Goal: Information Seeking & Learning: Check status

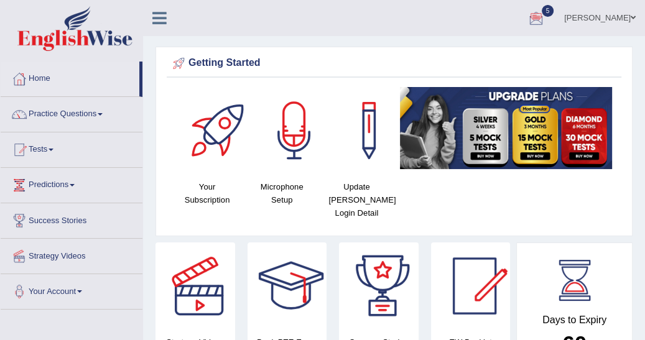
click at [545, 10] on div at bounding box center [536, 18] width 19 height 19
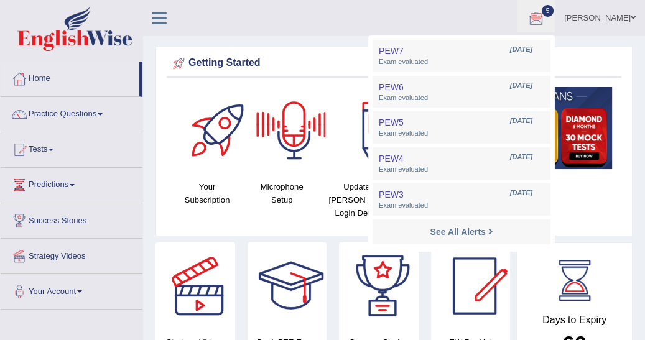
click at [341, 20] on ul "Emad Toggle navigation Username: emad_mt Access Type: Online Subscription: Diam…" at bounding box center [469, 17] width 351 height 35
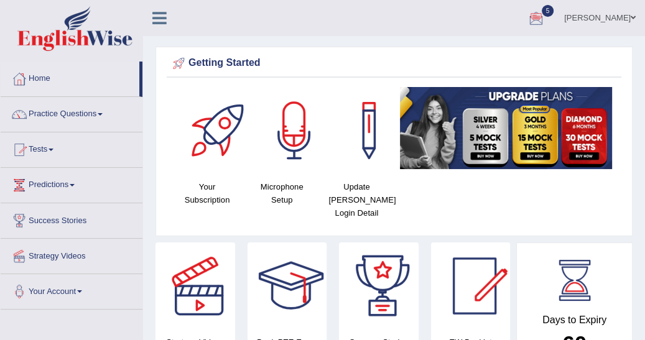
click at [54, 151] on link "Tests" at bounding box center [72, 147] width 142 height 31
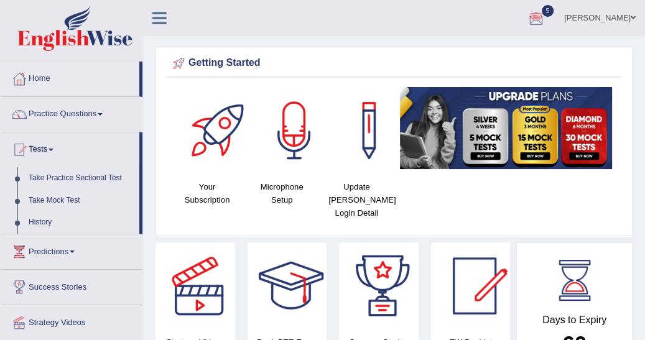
click at [103, 177] on link "Take Practice Sectional Test" at bounding box center [81, 178] width 116 height 22
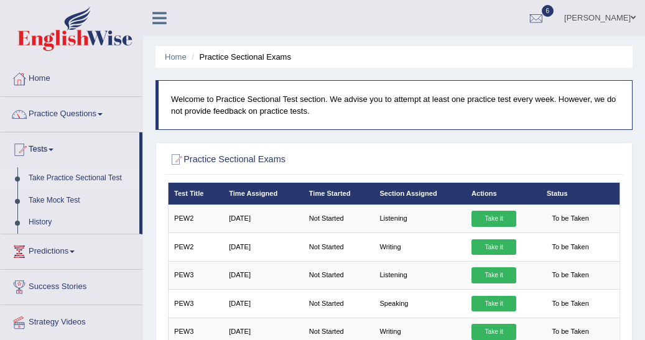
drag, startPoint x: 0, startPoint y: 0, endPoint x: 350, endPoint y: 148, distance: 379.5
click at [350, 149] on div at bounding box center [394, 160] width 453 height 22
click at [48, 218] on link "History" at bounding box center [81, 222] width 116 height 22
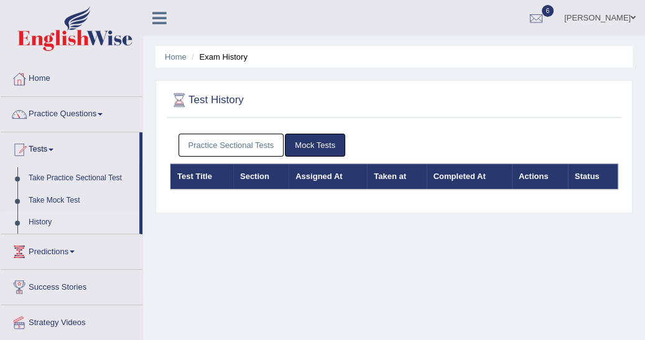
click at [233, 146] on link "Practice Sectional Tests" at bounding box center [231, 145] width 106 height 23
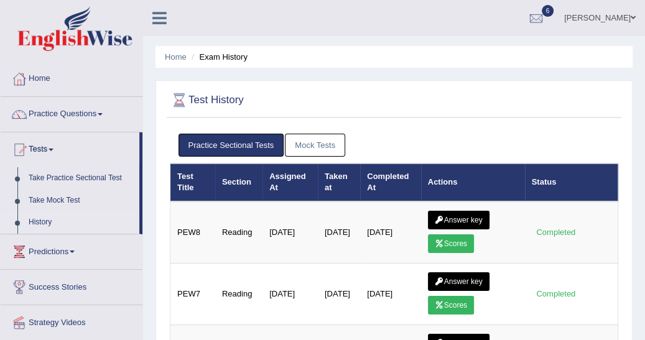
click at [451, 241] on link "Scores" at bounding box center [451, 243] width 46 height 19
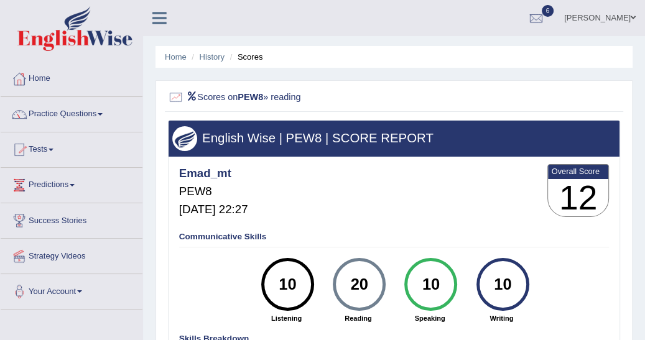
click at [53, 149] on span at bounding box center [51, 150] width 5 height 2
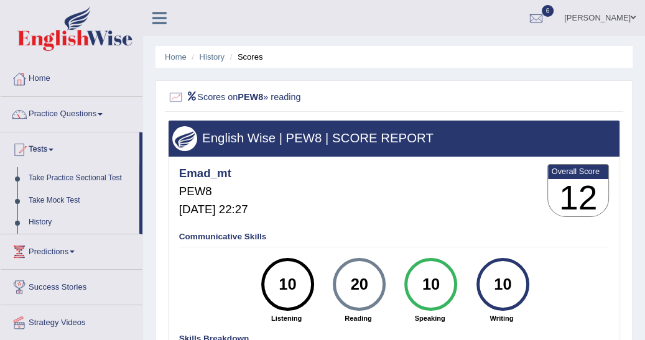
click at [80, 172] on link "Take Practice Sectional Test" at bounding box center [81, 178] width 116 height 22
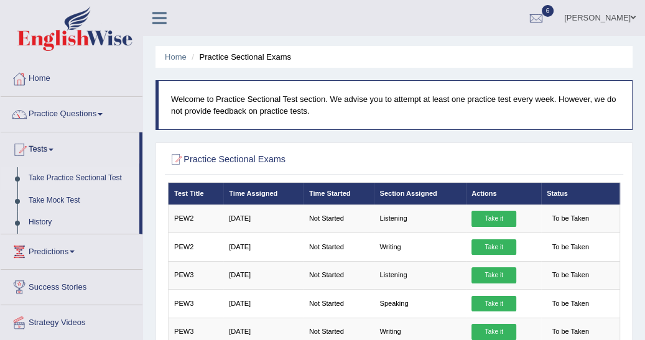
click at [35, 225] on link "History" at bounding box center [81, 222] width 116 height 22
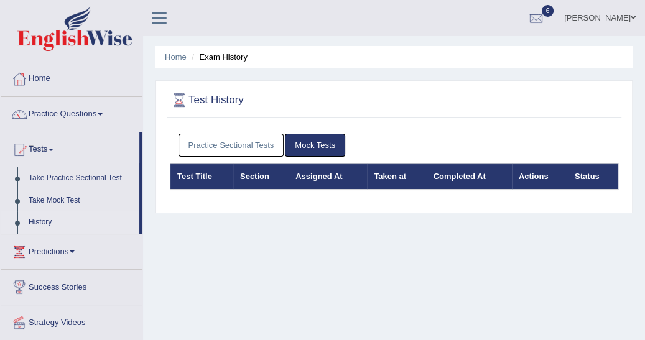
click at [252, 142] on link "Practice Sectional Tests" at bounding box center [231, 145] width 106 height 23
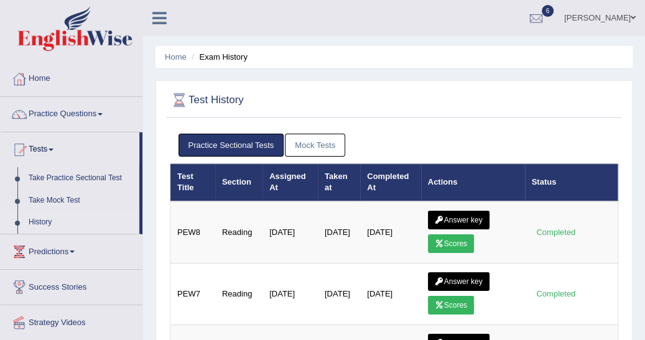
click at [460, 220] on link "Answer key" at bounding box center [459, 220] width 62 height 19
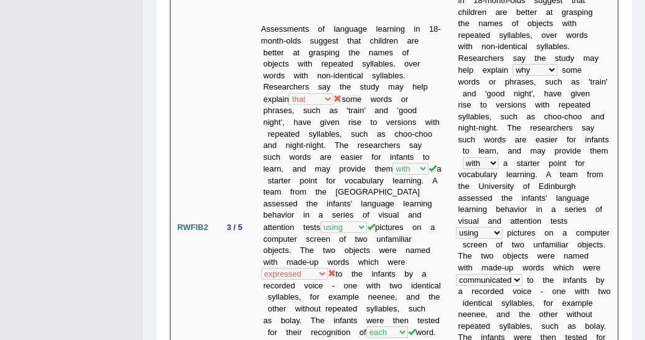
scroll to position [498, 0]
drag, startPoint x: 648, startPoint y: 335, endPoint x: 195, endPoint y: 312, distance: 453.3
click at [195, 312] on td "RWFIB2" at bounding box center [192, 227] width 45 height 502
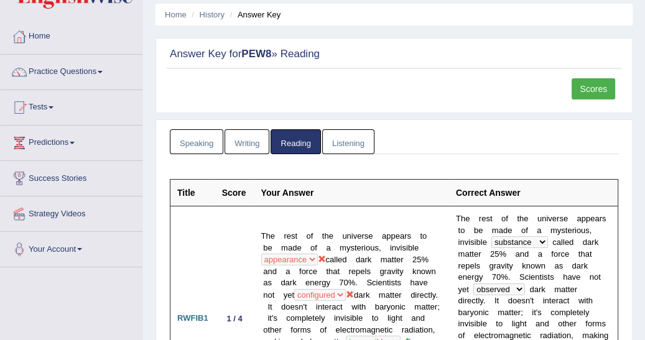
scroll to position [0, 0]
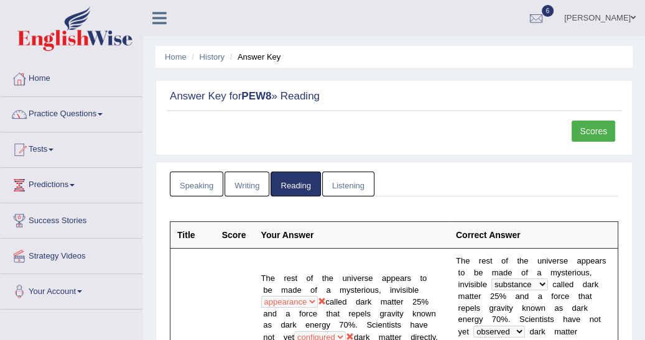
click at [103, 113] on span at bounding box center [100, 114] width 5 height 2
